Goal: Information Seeking & Learning: Stay updated

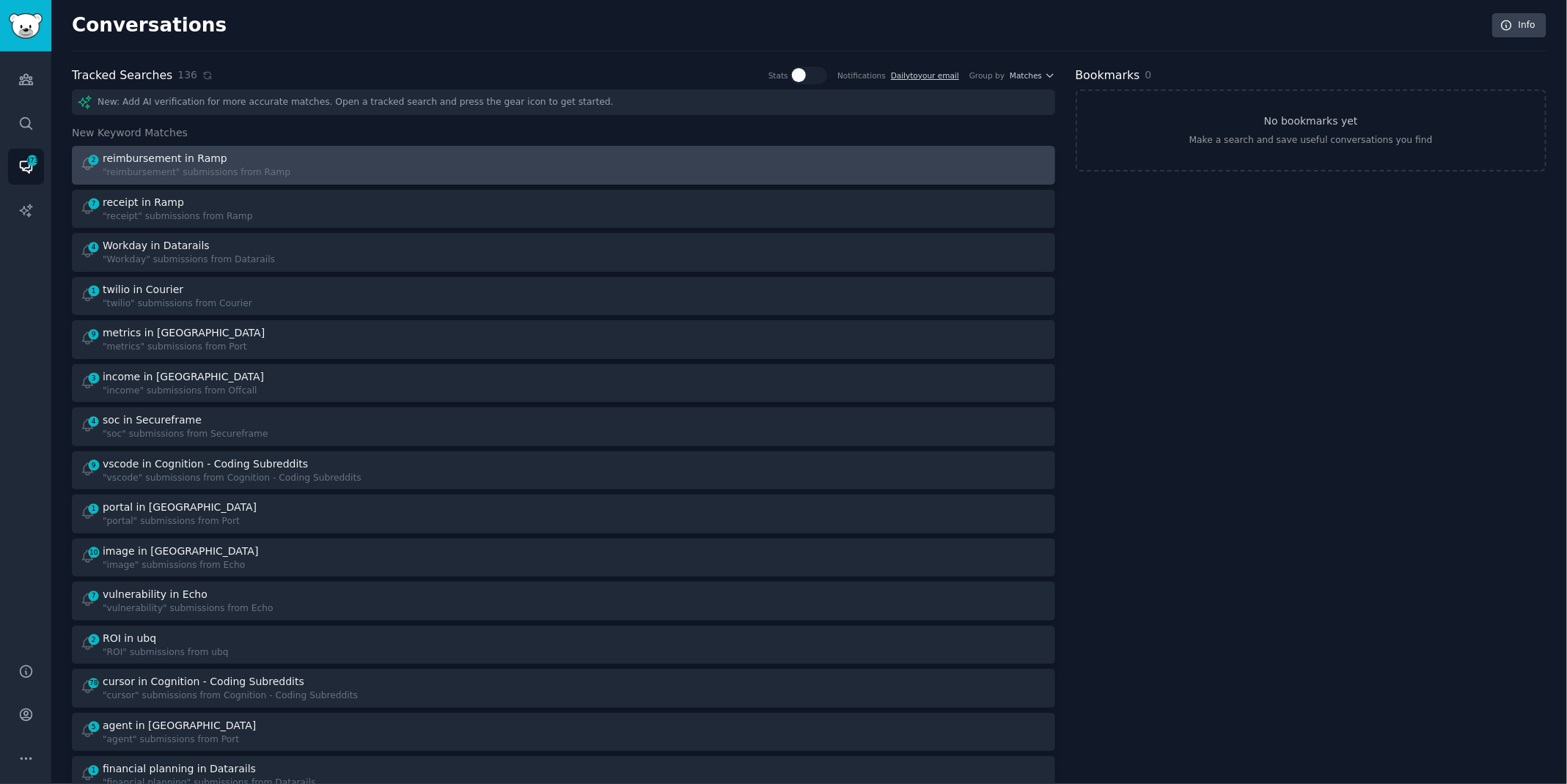
click at [342, 162] on div "2 reimbursement in Ramp "reimbursement" submissions from Ramp" at bounding box center [317, 165] width 474 height 28
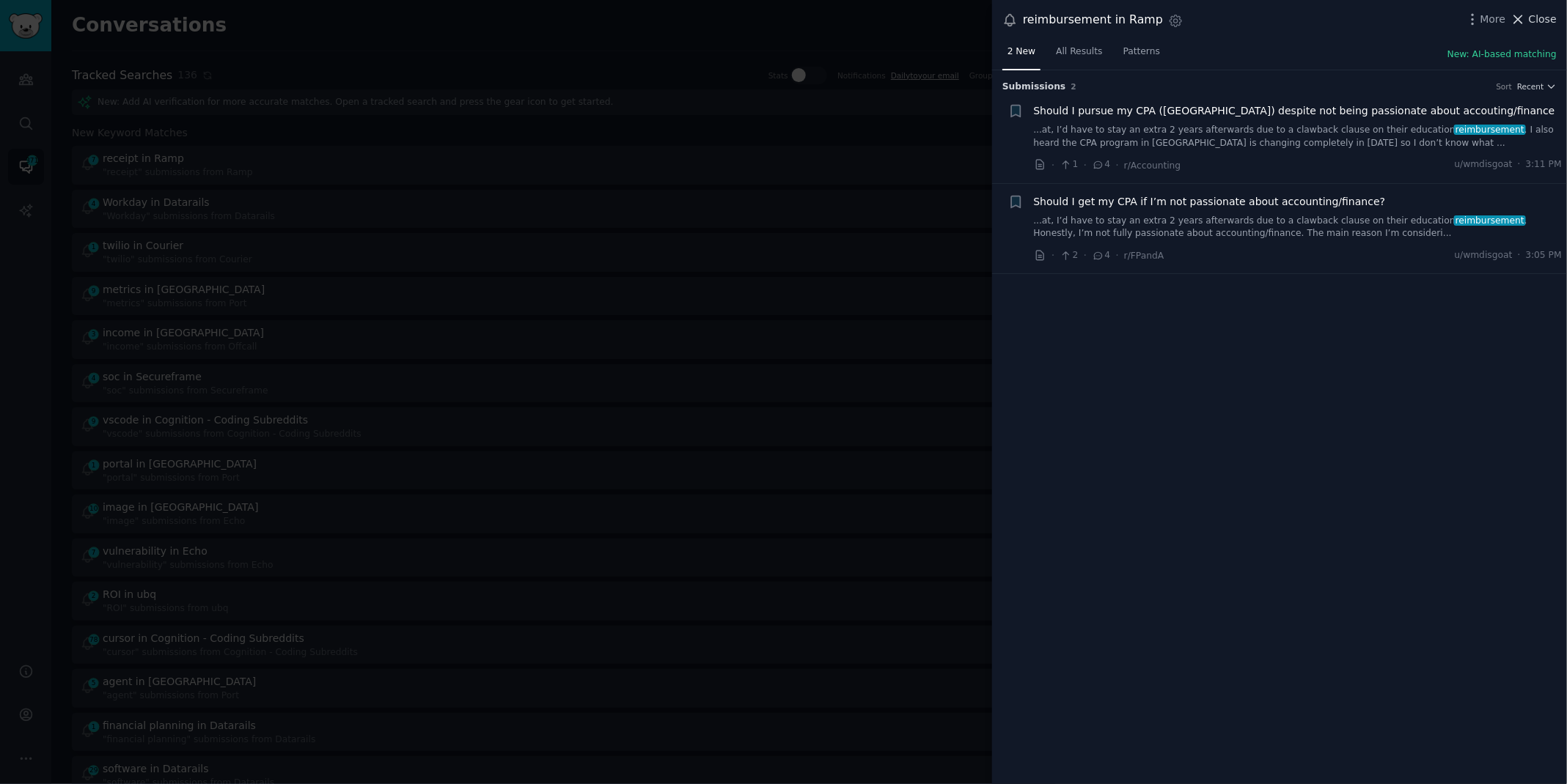
click at [1531, 21] on span "Close" at bounding box center [1543, 20] width 28 height 16
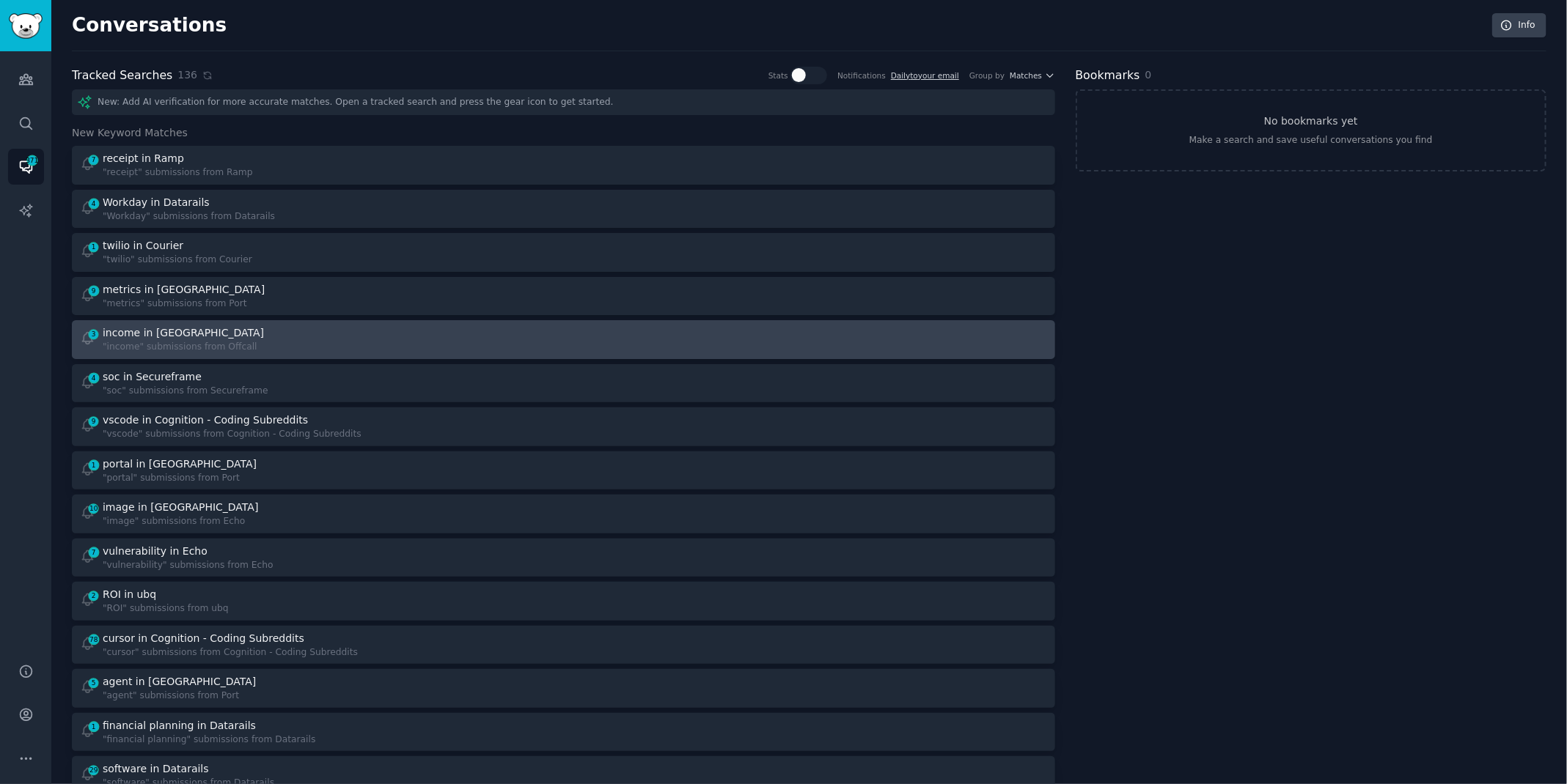
click at [524, 331] on div "3 income in Offcall "income" submissions from Offcall" at bounding box center [317, 339] width 474 height 28
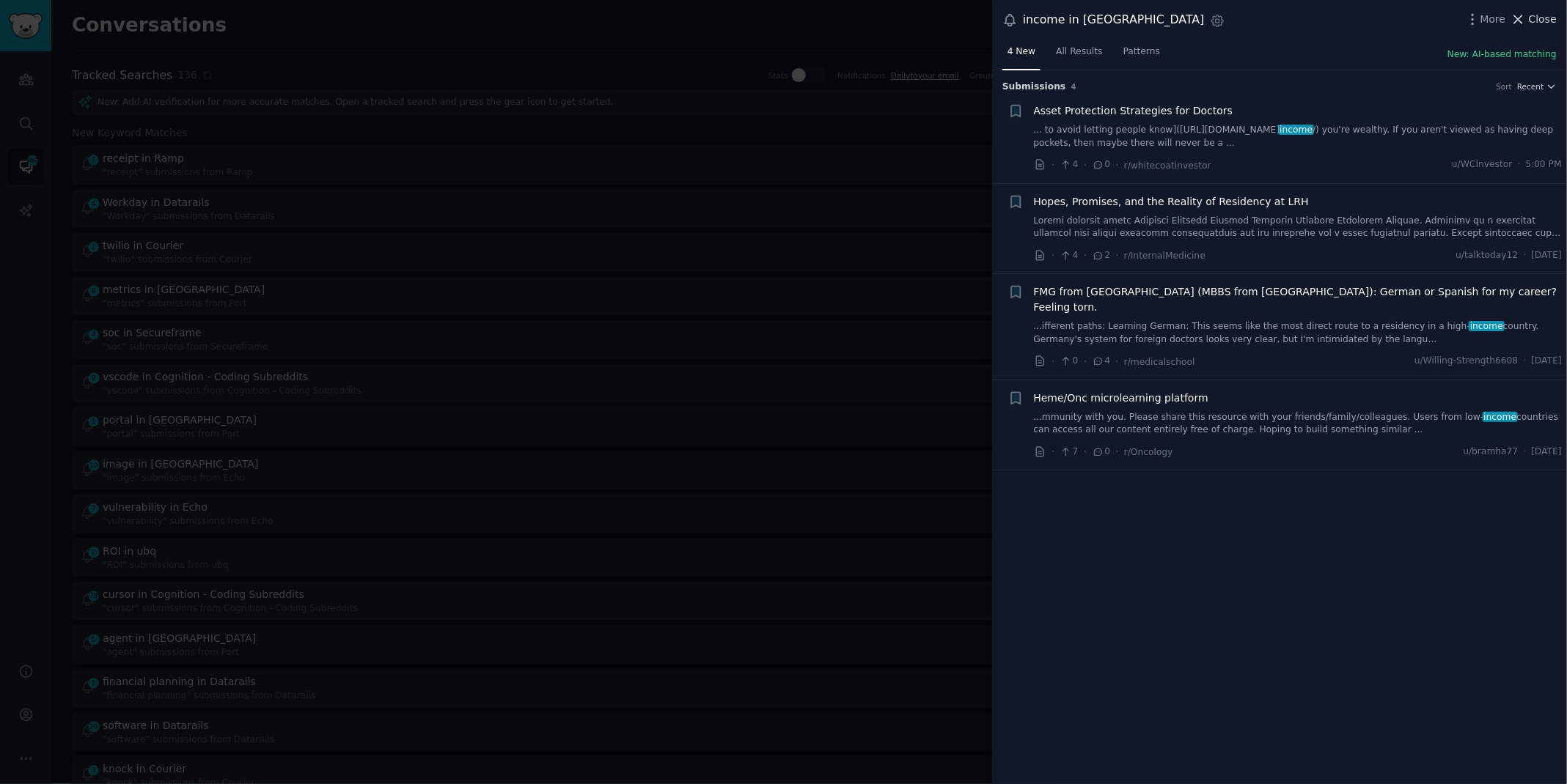
click at [1533, 21] on span "Close" at bounding box center [1543, 20] width 28 height 16
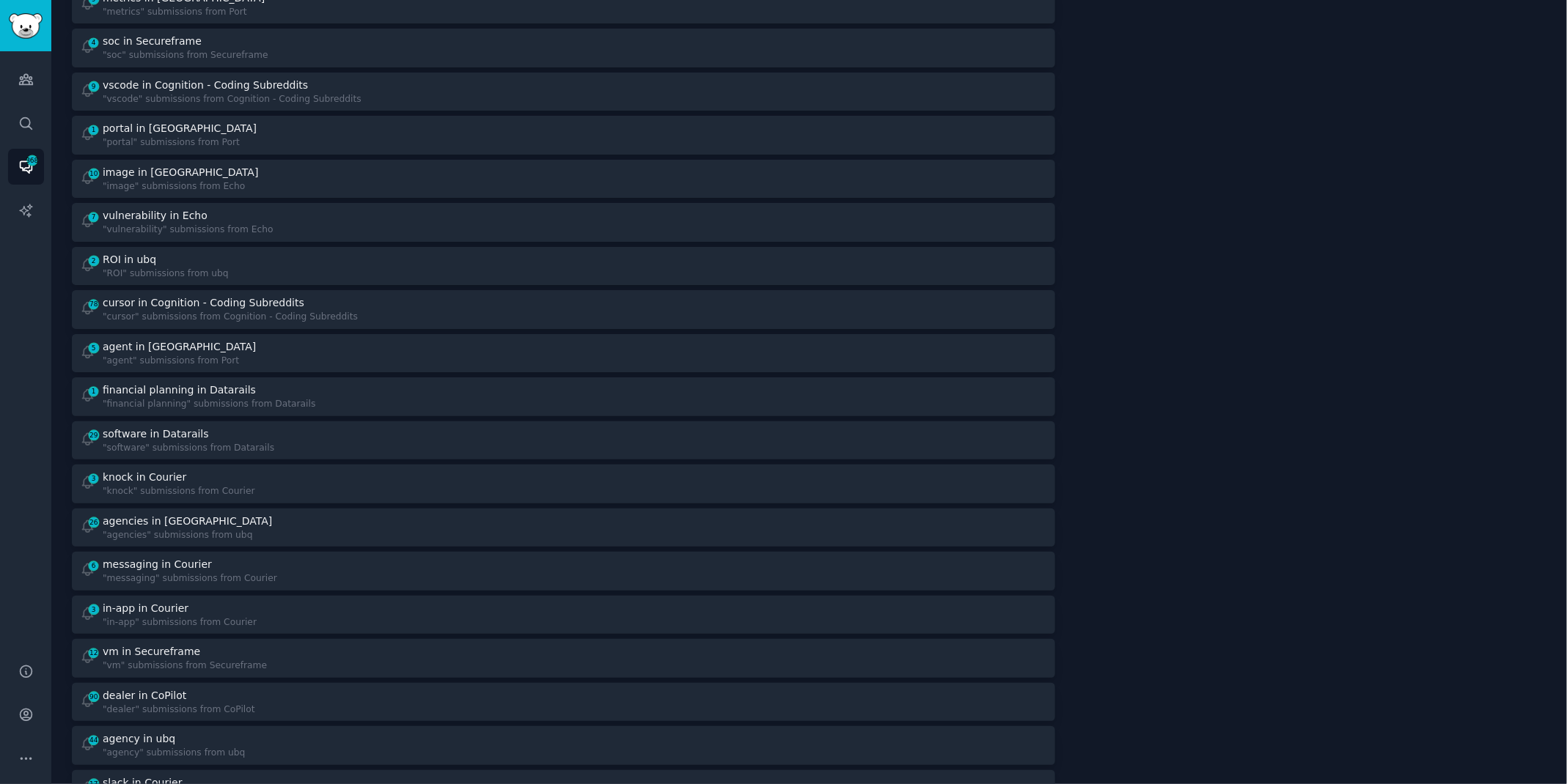
scroll to position [534, 0]
